Goal: Task Accomplishment & Management: Use online tool/utility

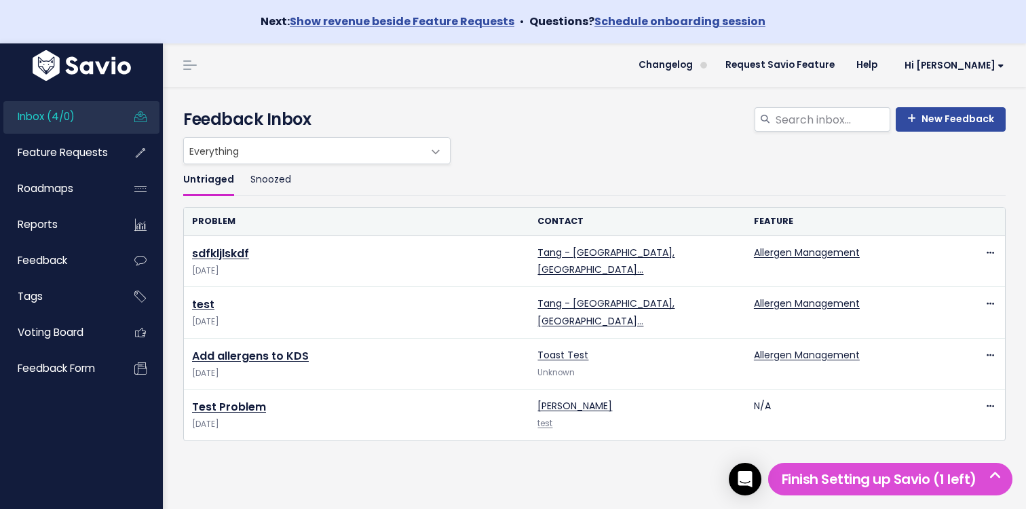
click at [741, 148] on div "Everything Any Product: Any Product Area Any Product: No Product Area No Produc…" at bounding box center [591, 150] width 823 height 27
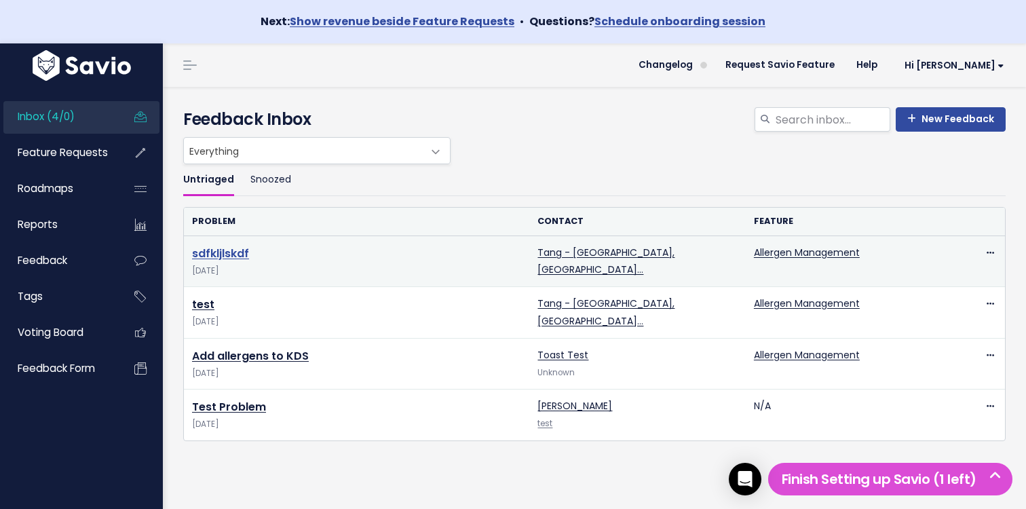
click at [214, 253] on link "sdfkljlskdf" at bounding box center [220, 254] width 57 height 16
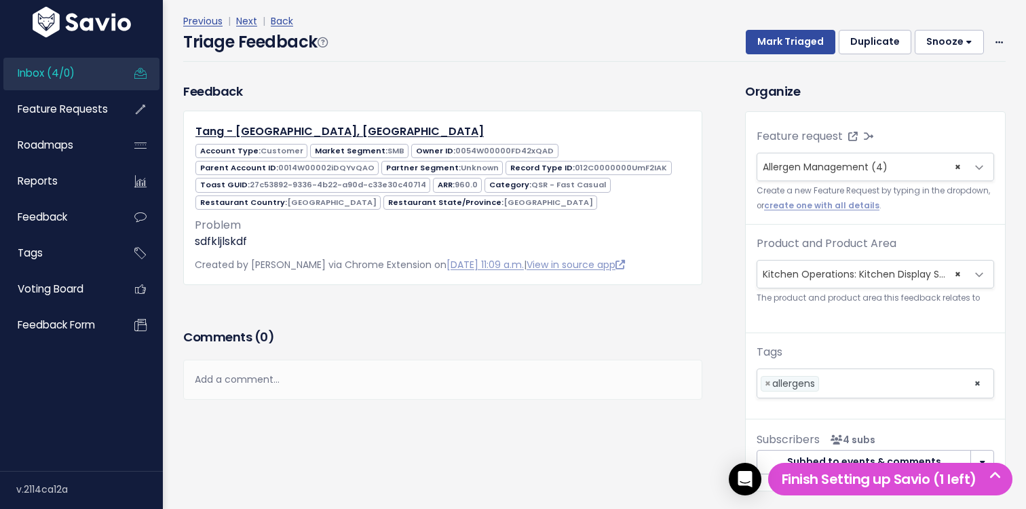
scroll to position [67, 0]
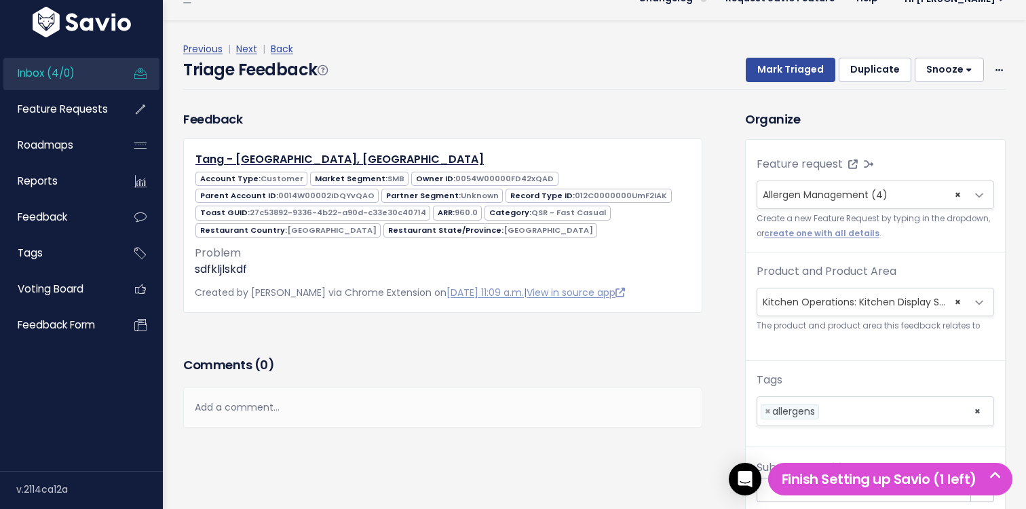
click at [90, 91] on ul "Inbox (4/0) Feature Requests Roadmaps Reports" at bounding box center [81, 200] width 156 height 284
click at [77, 109] on span "Feature Requests" at bounding box center [63, 109] width 90 height 14
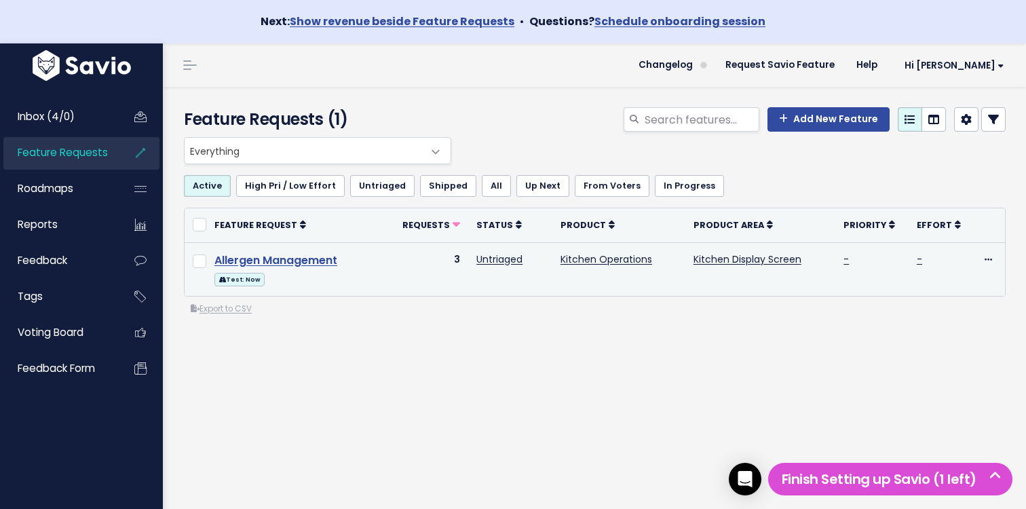
click at [307, 260] on link "Allergen Management" at bounding box center [276, 261] width 123 height 16
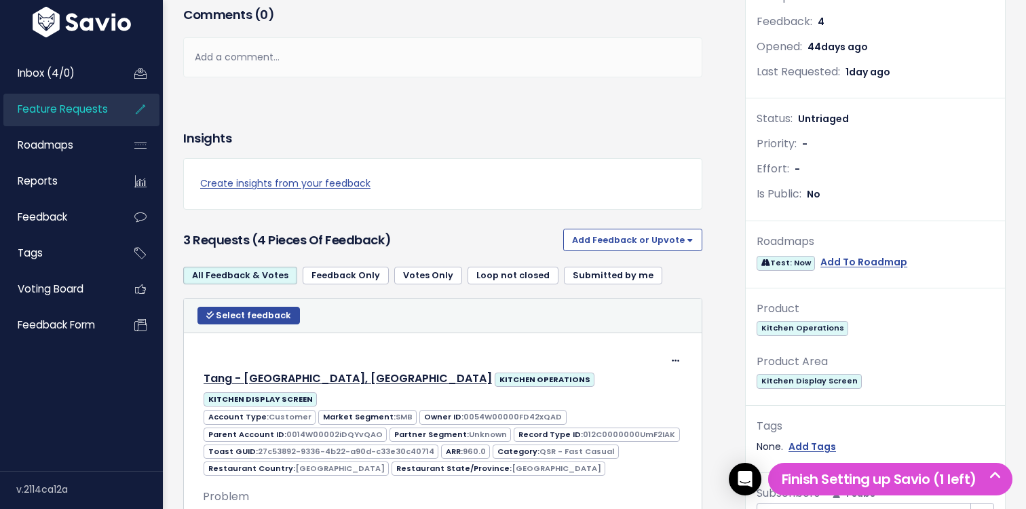
scroll to position [141, 0]
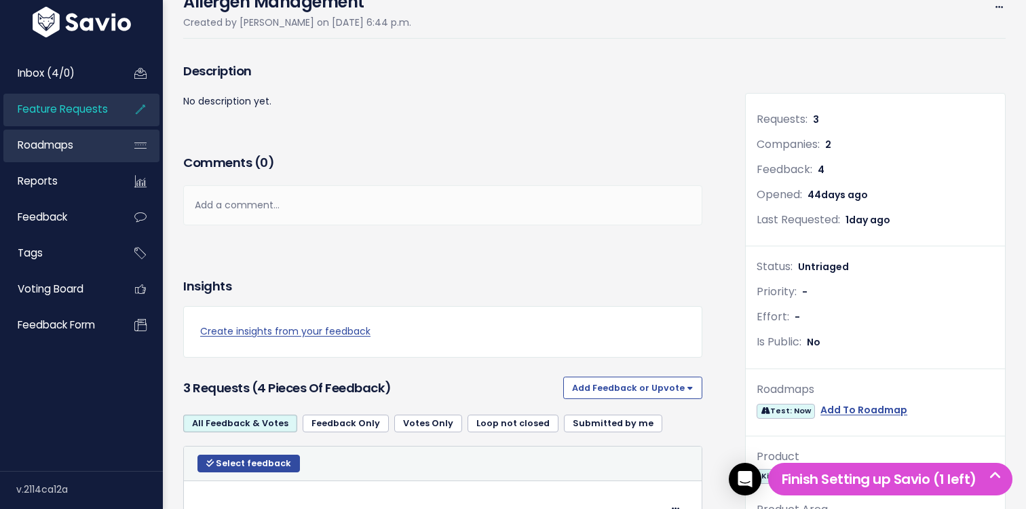
click at [87, 143] on link "Roadmaps" at bounding box center [57, 145] width 109 height 31
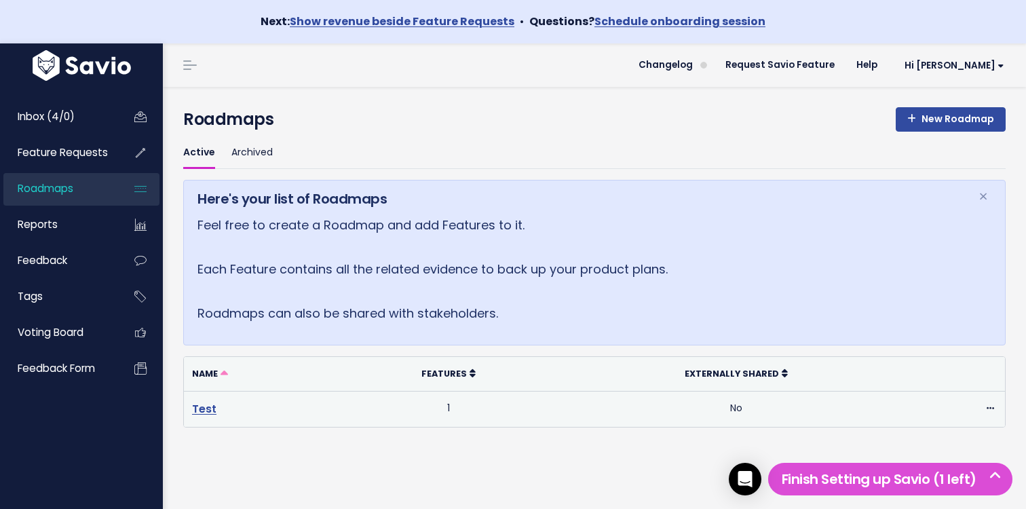
click at [198, 411] on link "Test" at bounding box center [204, 409] width 24 height 16
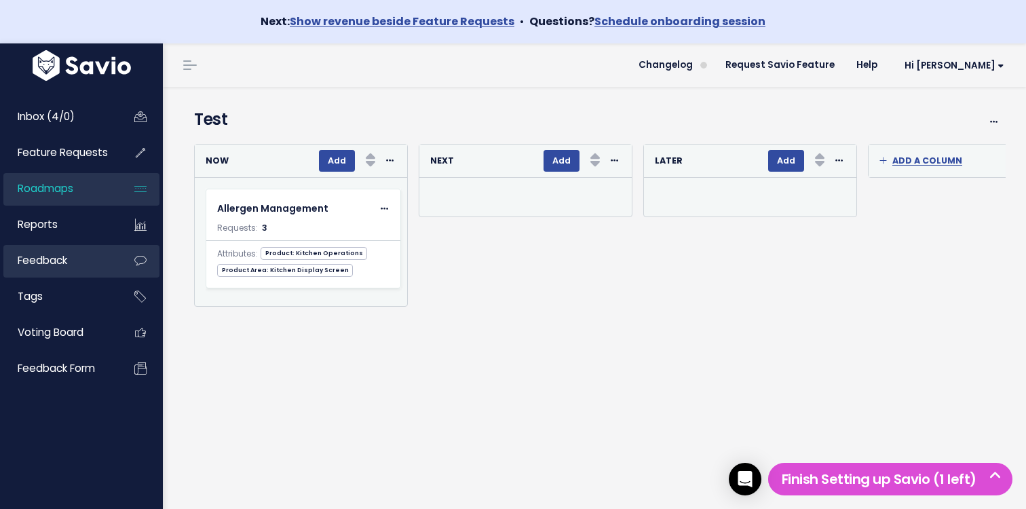
click at [79, 272] on link "Feedback" at bounding box center [57, 260] width 109 height 31
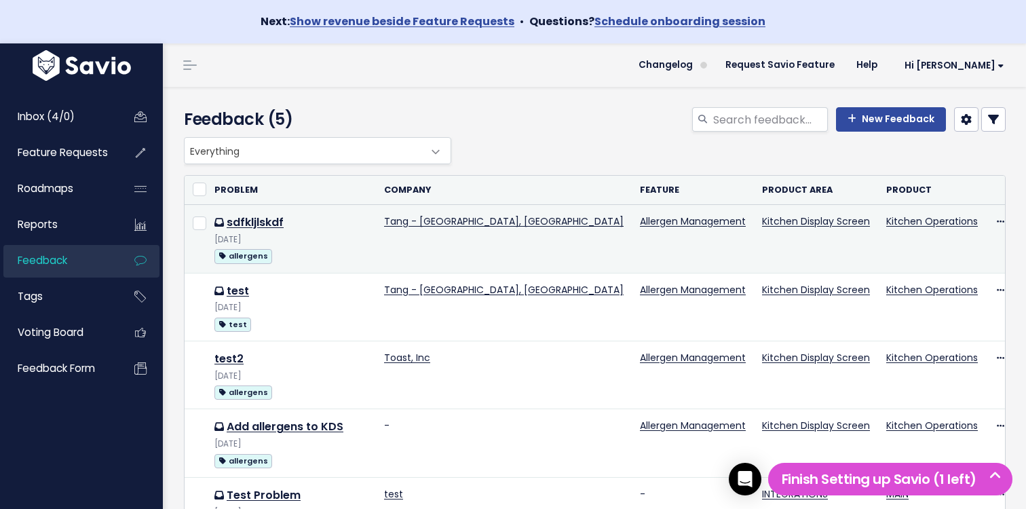
click at [259, 212] on td "sdfkljlskdf Oct 9 2025 allergens" at bounding box center [291, 239] width 170 height 68
click at [259, 222] on link "sdfkljlskdf" at bounding box center [255, 223] width 57 height 16
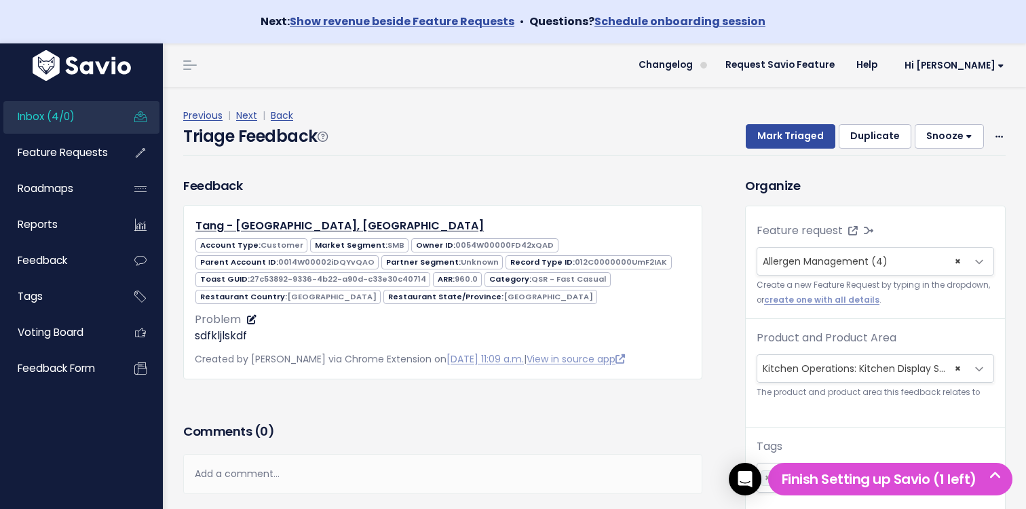
click at [253, 325] on link at bounding box center [250, 320] width 13 height 14
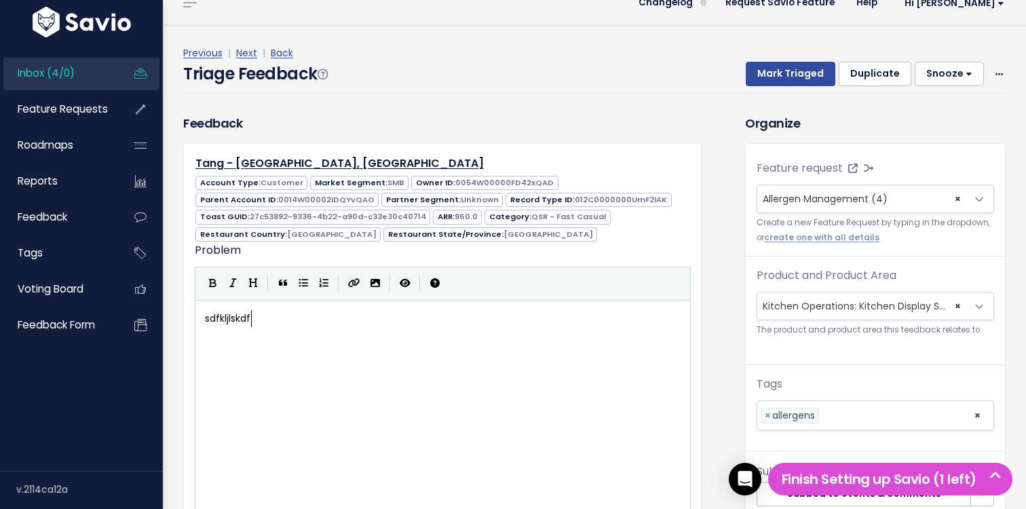
scroll to position [71, 0]
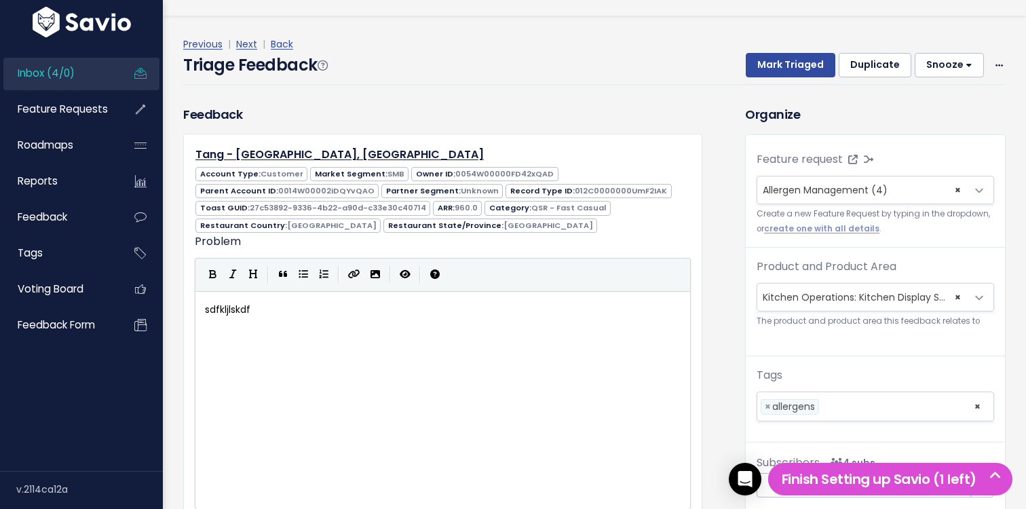
type textarea "sdfkljlskdf"
drag, startPoint x: 286, startPoint y: 330, endPoint x: 189, endPoint y: 274, distance: 111.9
click at [189, 274] on div "Tang - [GEOGRAPHIC_DATA], [GEOGRAPHIC_DATA] Account Type: Customer Market Segme…" at bounding box center [442, 365] width 519 height 463
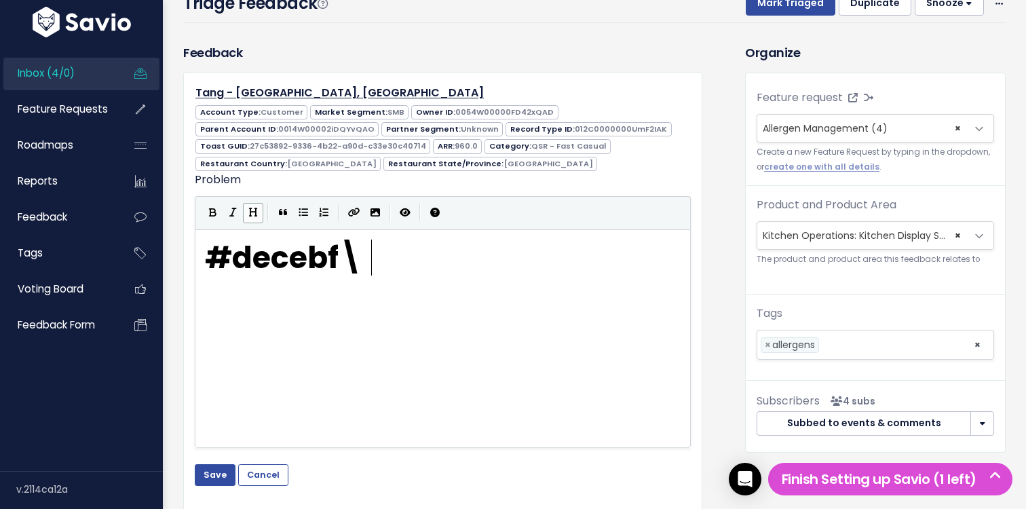
scroll to position [5, 50]
type textarea "# decebf\"
click at [419, 343] on div "​ x # decebf \" at bounding box center [459, 356] width 515 height 238
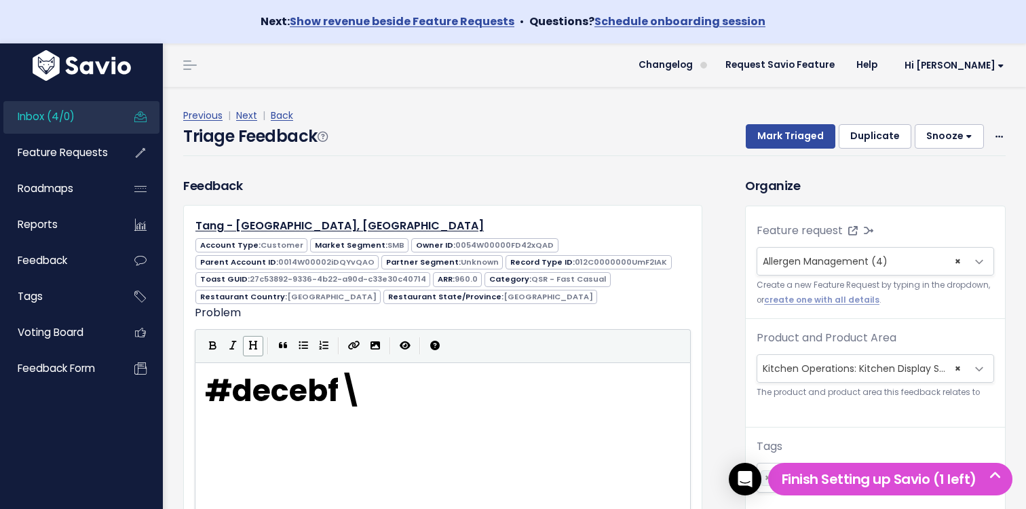
click at [576, 242] on div "Account Type: Customer Market Segment: SMB Owner ID: 0054W00000FD42xQAD Parent …" at bounding box center [443, 270] width 517 height 69
drag, startPoint x: 494, startPoint y: 311, endPoint x: 229, endPoint y: 229, distance: 277.2
click at [229, 229] on div "Tang - Abbey St - Dublin, Ireland Account Type: Customer Market Segment: SMB Ow…" at bounding box center [442, 436] width 519 height 463
click at [426, 177] on div "Feedback Tang - Abbey St - Dublin, Ireland Account Type: Customer Market Segmen…" at bounding box center [442, 422] width 519 height 491
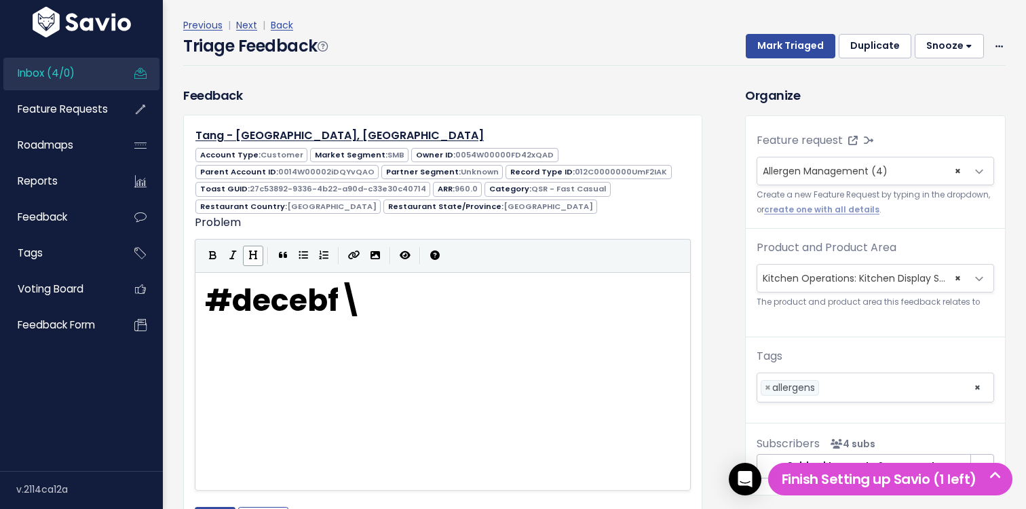
scroll to position [198, 0]
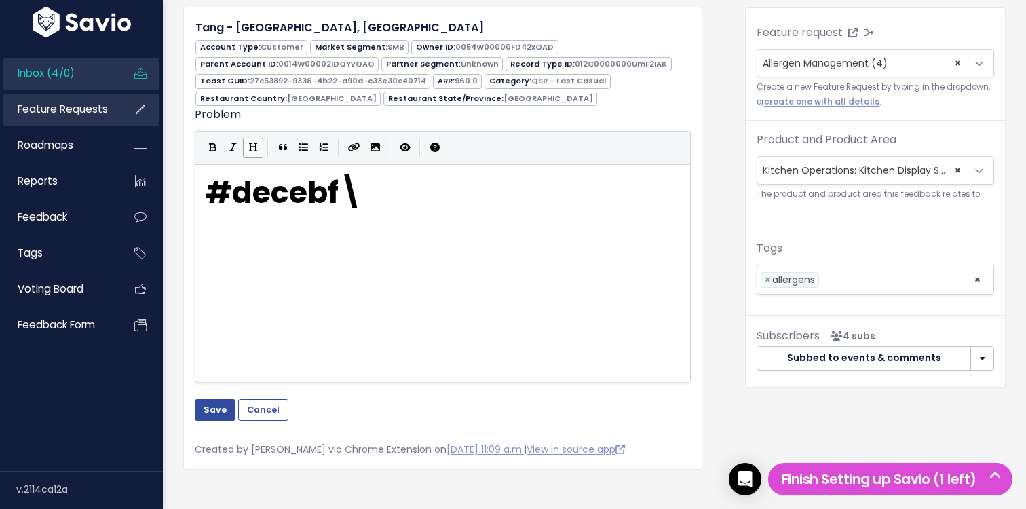
click at [94, 112] on span "Feature Requests" at bounding box center [63, 109] width 90 height 14
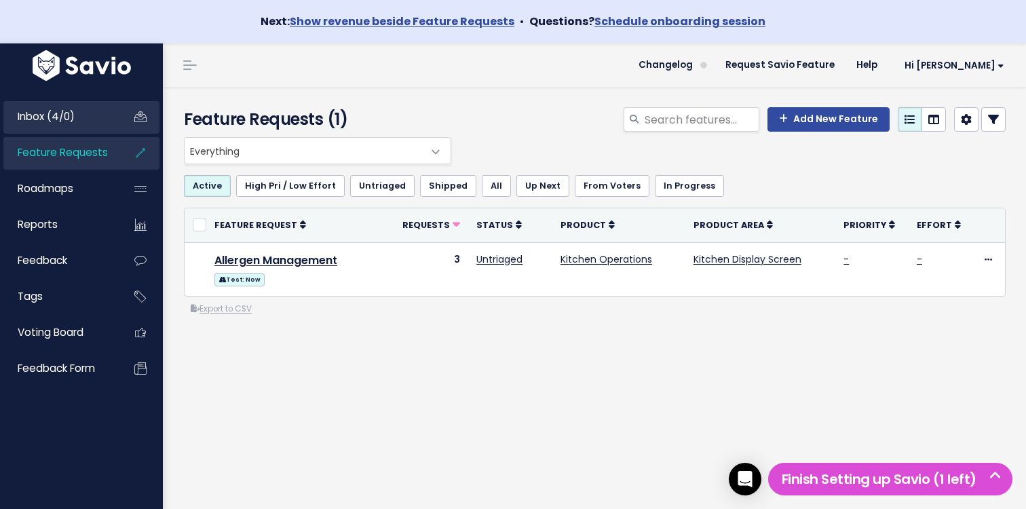
click at [119, 116] on li "Inbox (4/0)" at bounding box center [81, 117] width 156 height 33
click at [89, 116] on link "Inbox (4/0)" at bounding box center [57, 116] width 109 height 31
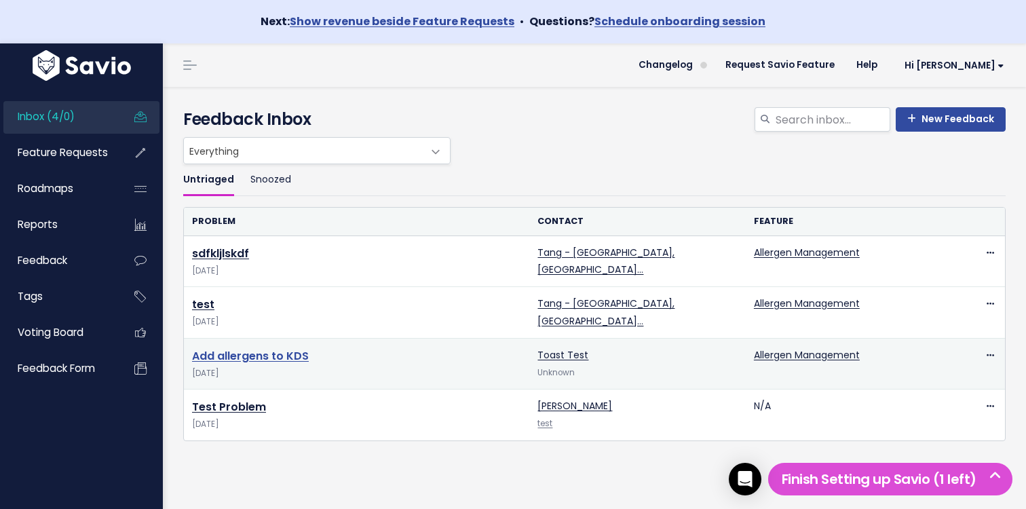
click at [266, 352] on link "Add allergens to KDS" at bounding box center [250, 356] width 117 height 16
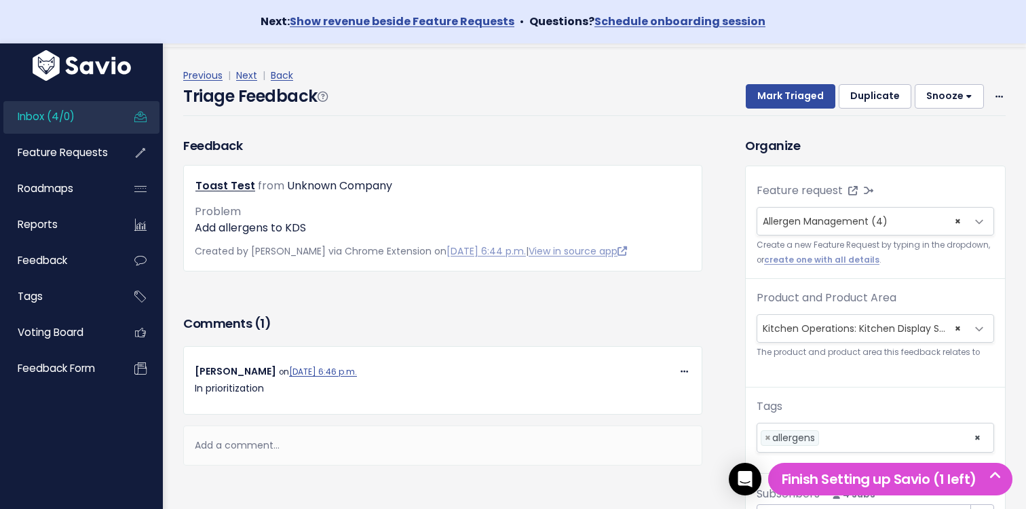
scroll to position [45, 0]
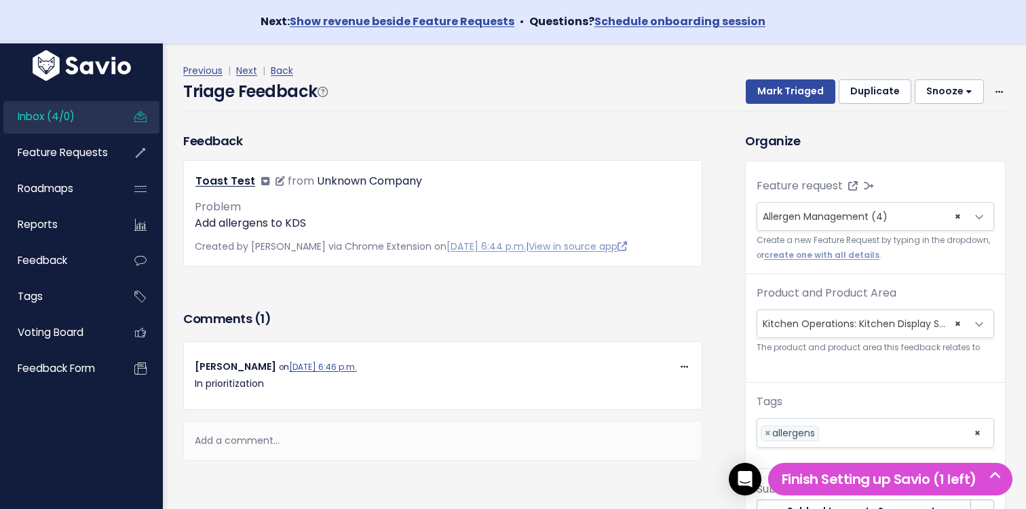
drag, startPoint x: 312, startPoint y: 176, endPoint x: 392, endPoint y: 176, distance: 80.8
click at [392, 176] on div "Toast Test from Unknown Company" at bounding box center [309, 182] width 227 height 20
click at [392, 176] on div "Unknown Company" at bounding box center [369, 182] width 105 height 20
drag, startPoint x: 434, startPoint y: 185, endPoint x: 299, endPoint y: 172, distance: 135.6
click at [293, 171] on div "Toast Test from Unknown Company Problem Add allergens to KDS [DATE] 6:44 p.m. V…" at bounding box center [442, 213] width 519 height 107
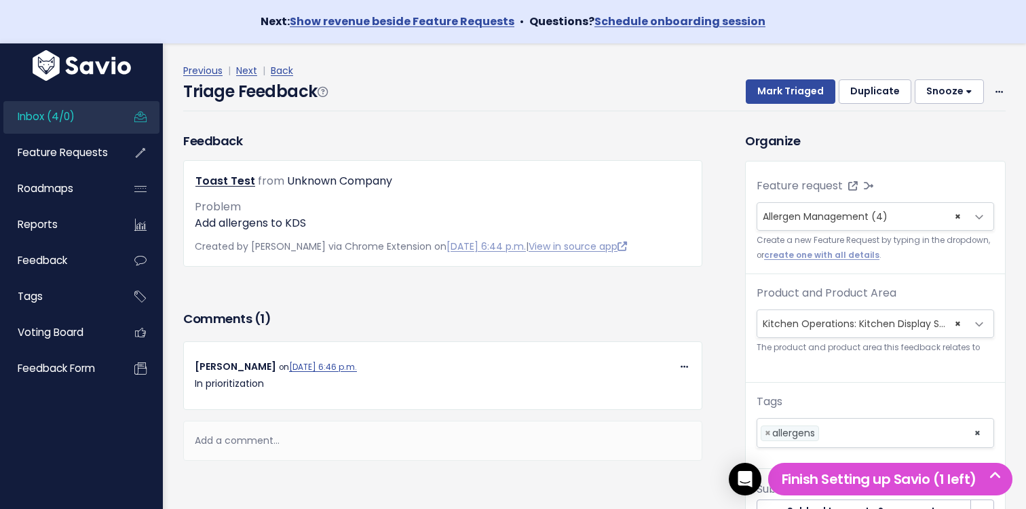
click at [486, 198] on div "Toast Test from Unknown Company Problem Add allergens to KDS [DATE] 6:44 p.m. V…" at bounding box center [442, 213] width 519 height 107
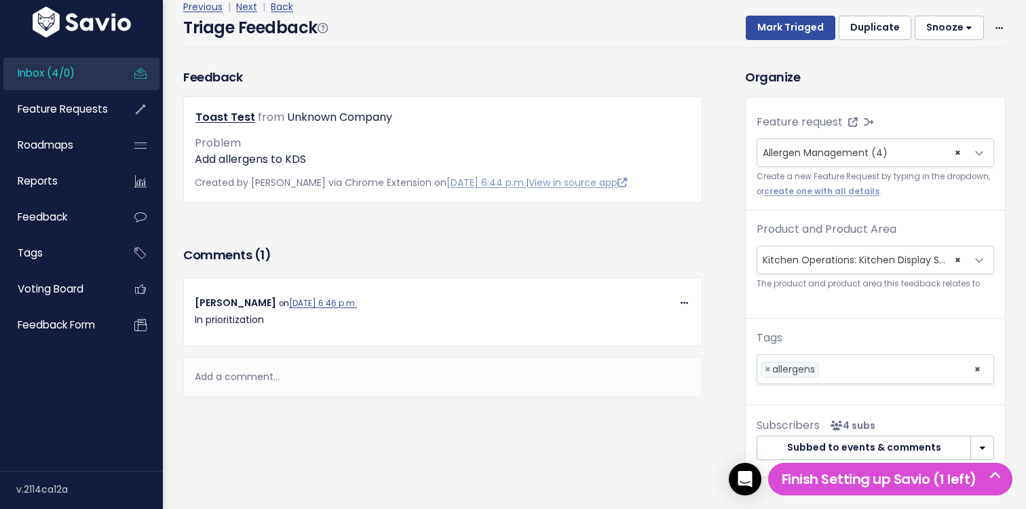
scroll to position [88, 0]
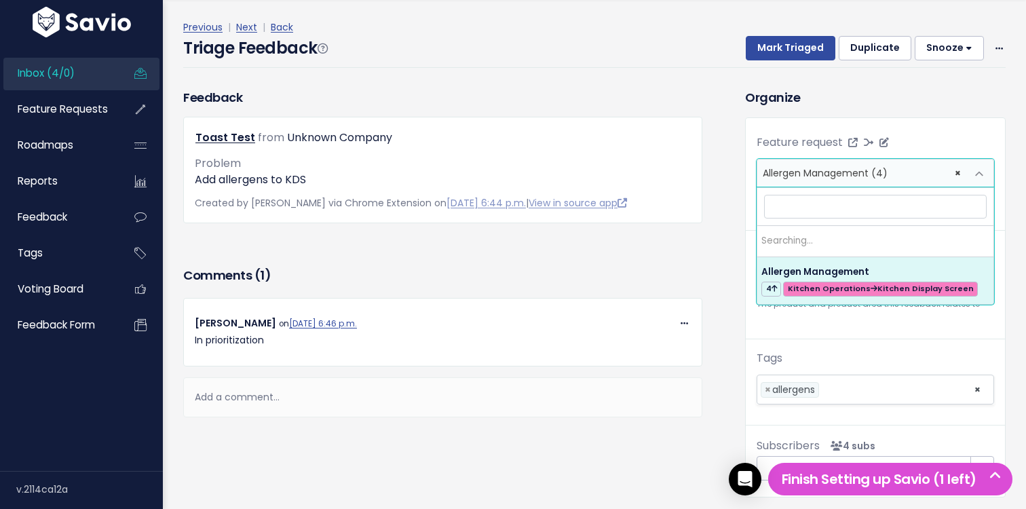
click at [885, 170] on span "Allergen Management (4)" at bounding box center [825, 173] width 125 height 14
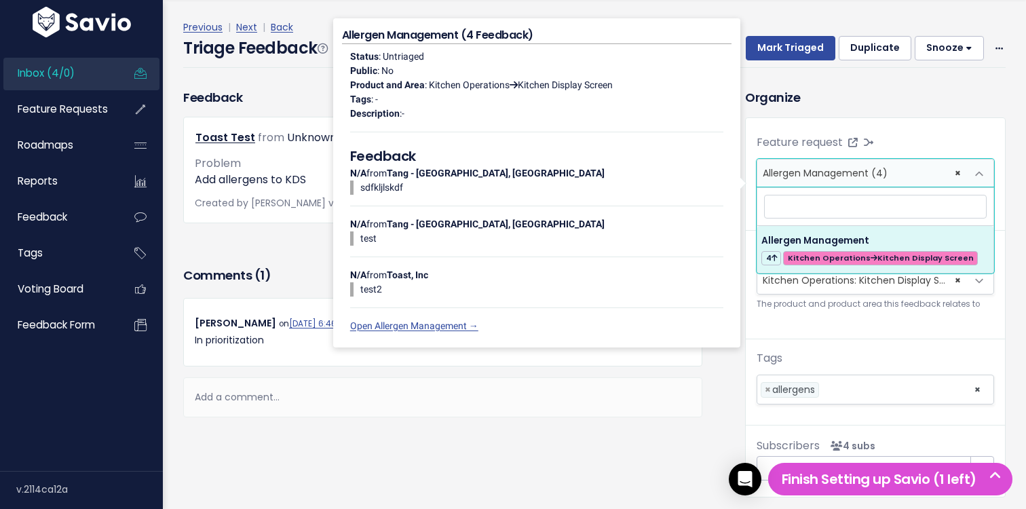
click at [822, 81] on div "Previous | Next | Back Triage Feedback Mark Triaged Duplicate [GEOGRAPHIC_DATA]…" at bounding box center [599, 44] width 833 height 90
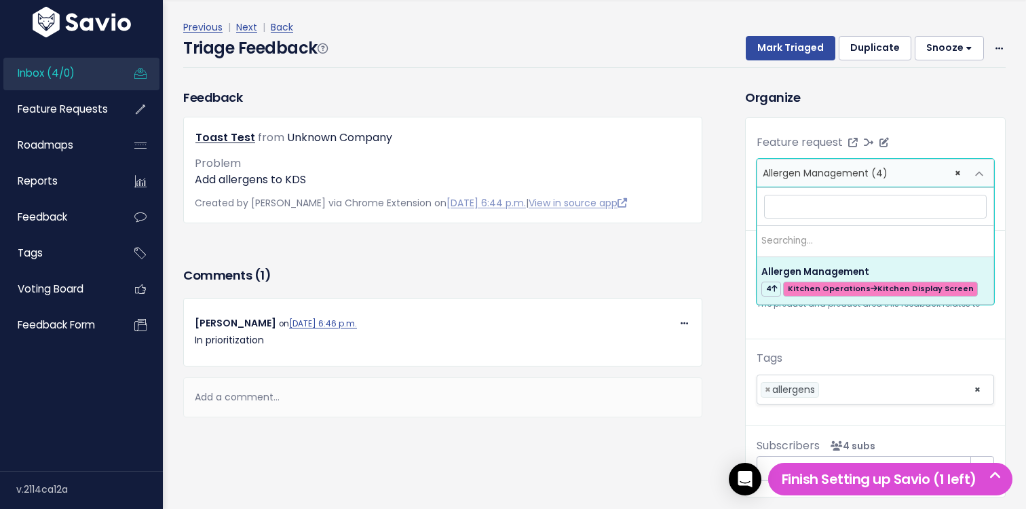
click at [822, 164] on span "× Allergen Management (4)" at bounding box center [862, 173] width 209 height 27
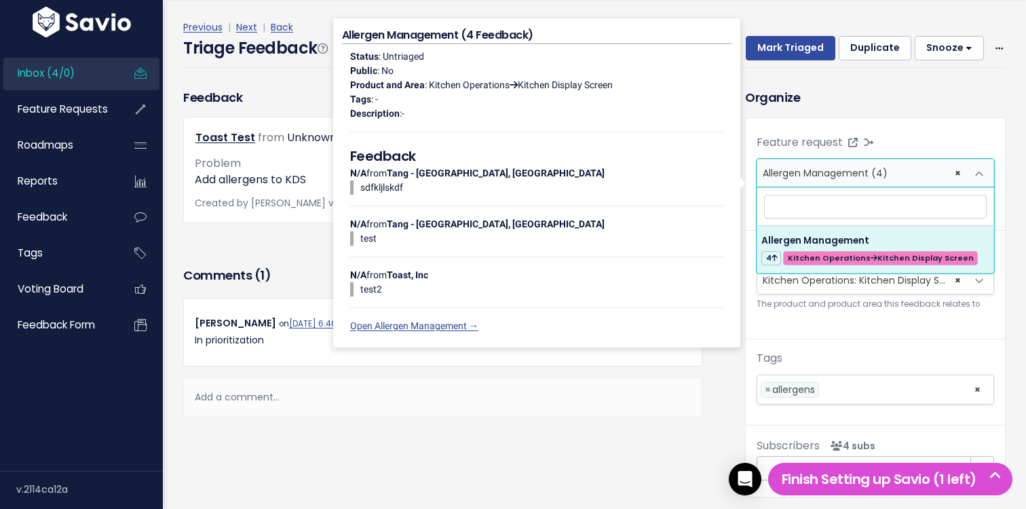
click at [802, 110] on div "Organize Feature request --------- Allergen Management (4) × Allergen Managemen…" at bounding box center [875, 292] width 281 height 409
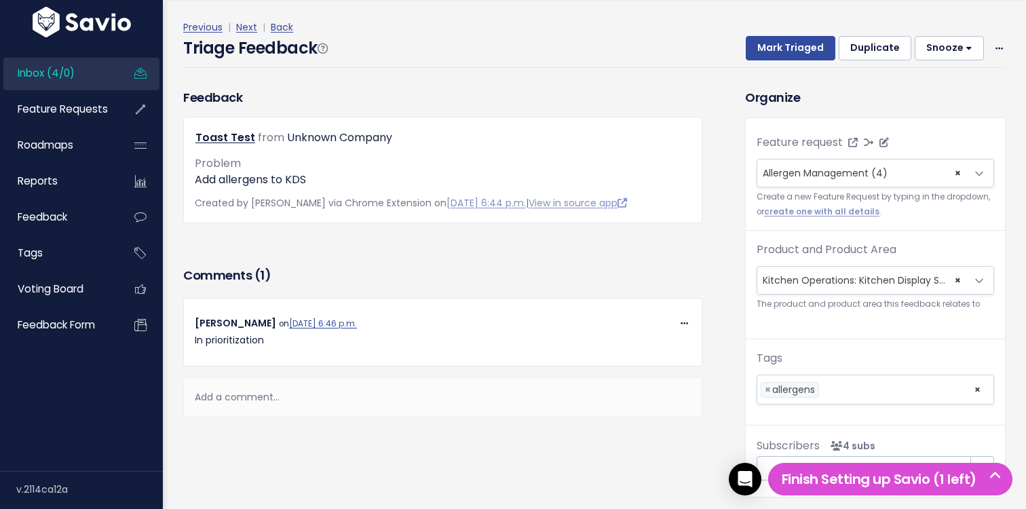
click at [775, 138] on label "Feature request" at bounding box center [800, 142] width 86 height 16
click at [757, 158] on select "--------- Allergen Management (4)" at bounding box center [756, 158] width 1 height 1
click at [540, 83] on div "Previous | Next | Back Triage Feedback Mark Triaged Duplicate [GEOGRAPHIC_DATA]…" at bounding box center [599, 44] width 833 height 90
